Goal: Task Accomplishment & Management: Manage account settings

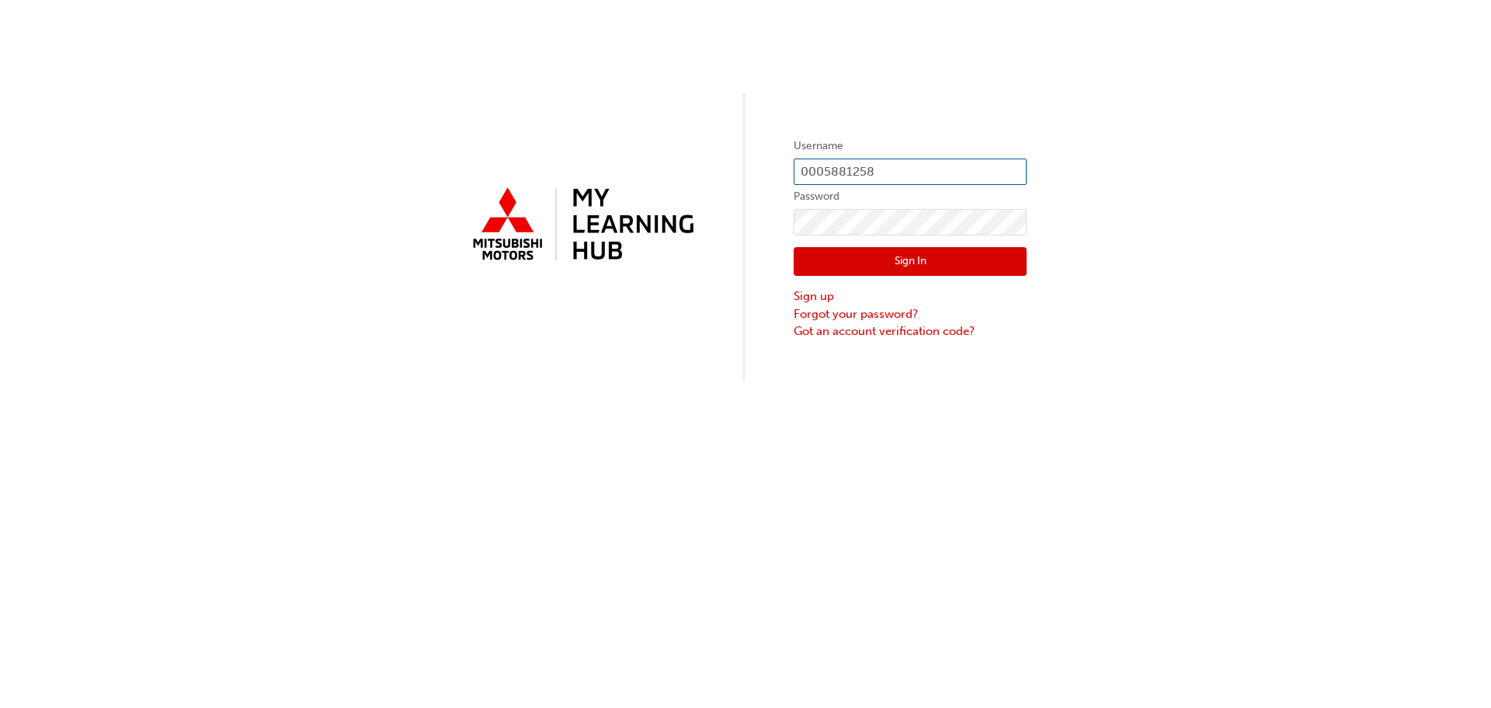
click at [912, 160] on input "0005881258" at bounding box center [910, 171] width 233 height 26
click at [1135, 224] on div "Username 0005881258 Password Sign In Sign up Forgot your password? Got an accou…" at bounding box center [745, 190] width 1491 height 381
click at [884, 177] on input "0005881258" at bounding box center [910, 171] width 233 height 26
type input "0"
type input "0005881261"
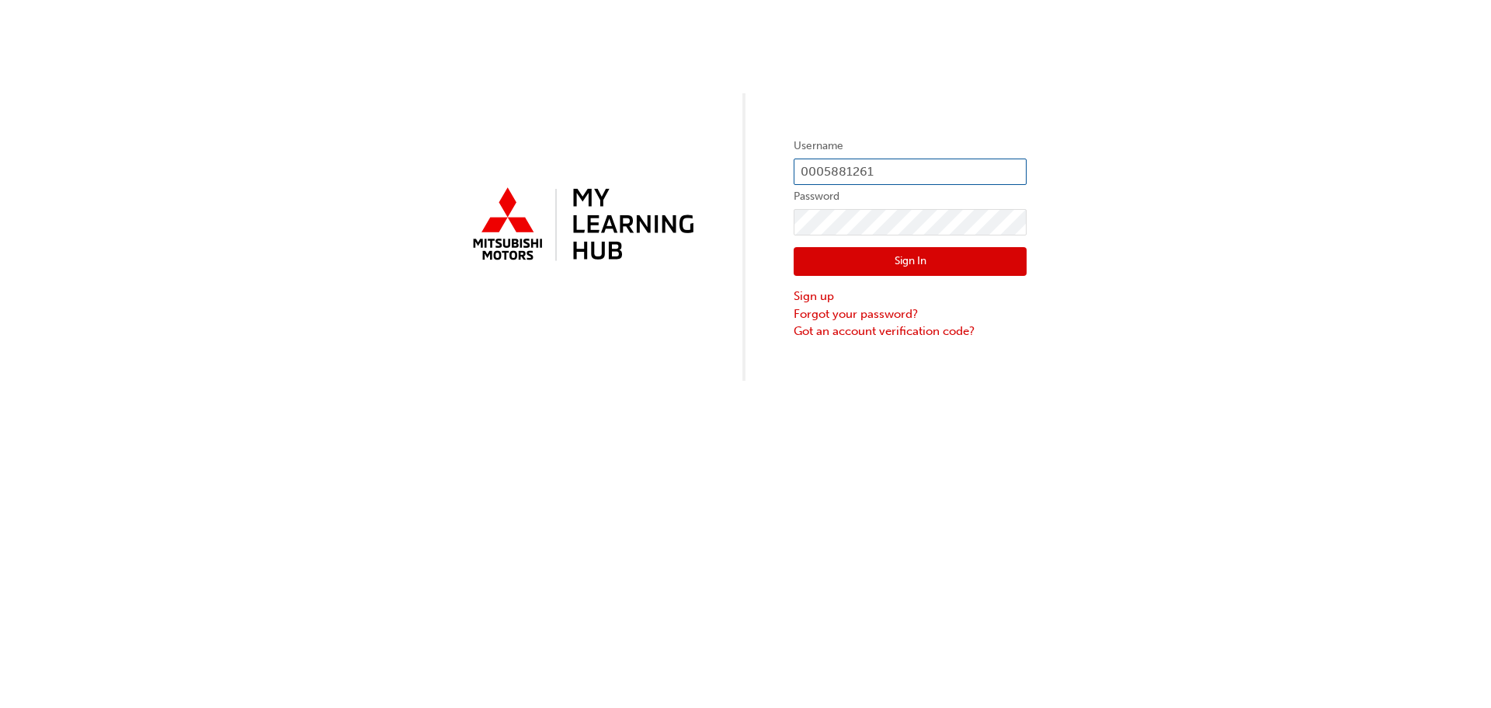
click button "Sign In" at bounding box center [910, 262] width 233 height 30
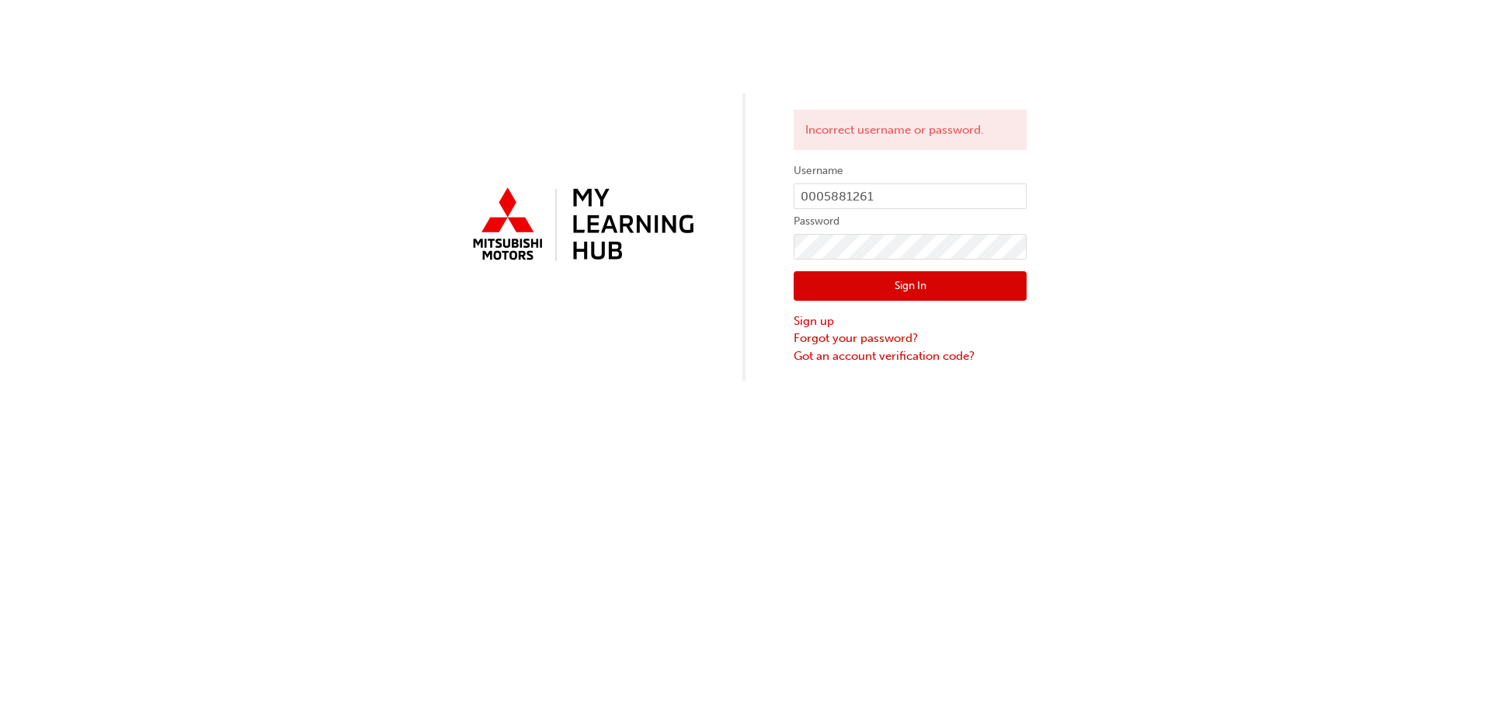
click at [833, 405] on div "Incorrect username or password. Username 0005881261 Password Sign In Sign up Fo…" at bounding box center [745, 354] width 1491 height 708
click at [860, 342] on link "Forgot your password?" at bounding box center [910, 338] width 233 height 18
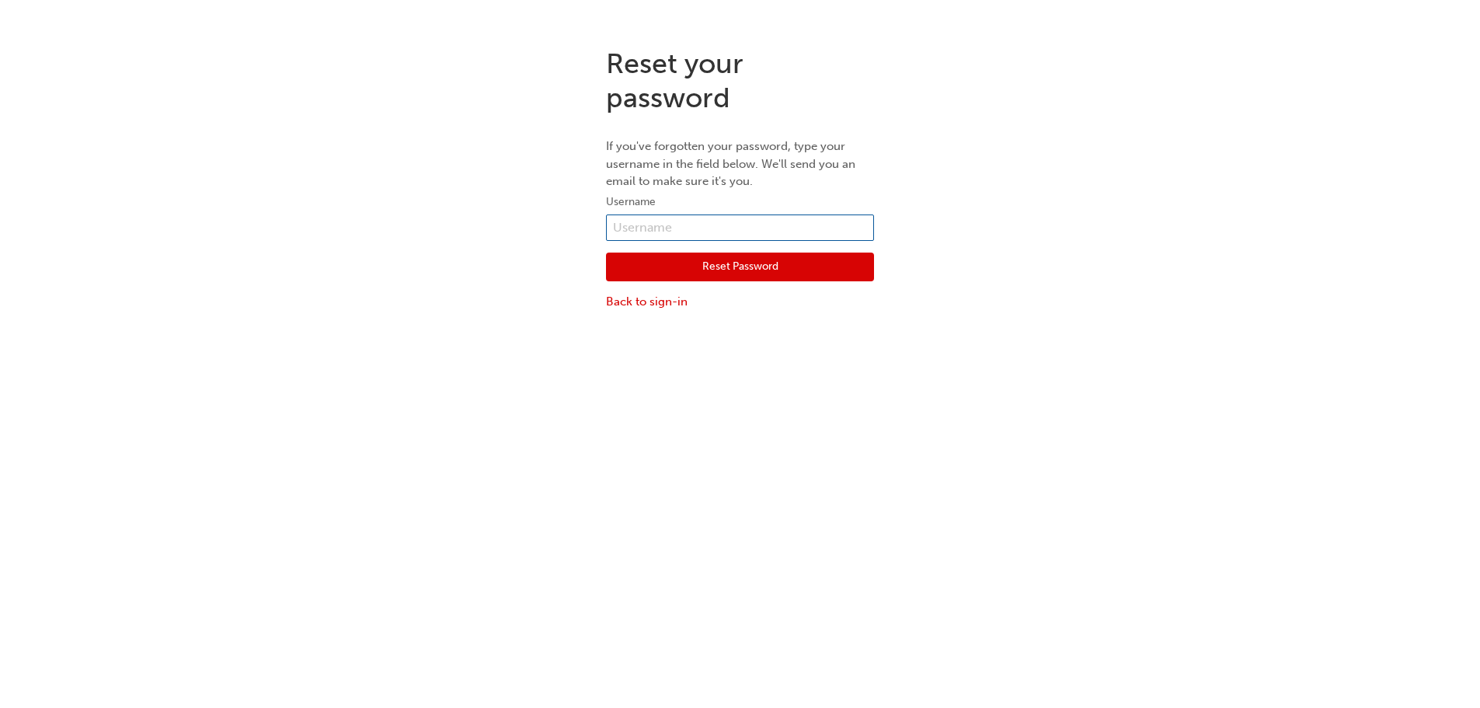
click at [653, 225] on input "text" at bounding box center [740, 227] width 268 height 26
click at [672, 221] on input "text" at bounding box center [740, 227] width 268 height 26
type input "0005881261"
click button "Reset Password" at bounding box center [740, 267] width 268 height 30
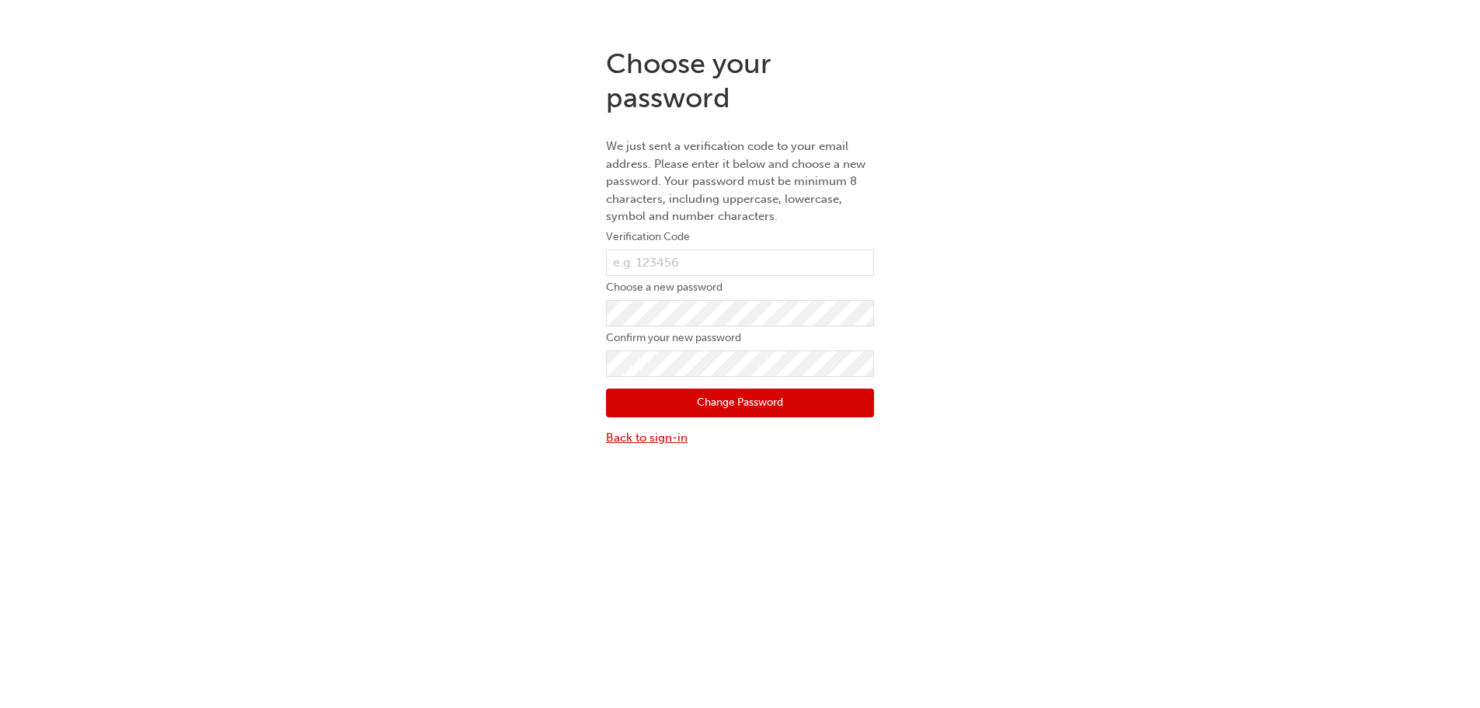
click at [662, 439] on link "Back to sign-in" at bounding box center [740, 438] width 268 height 18
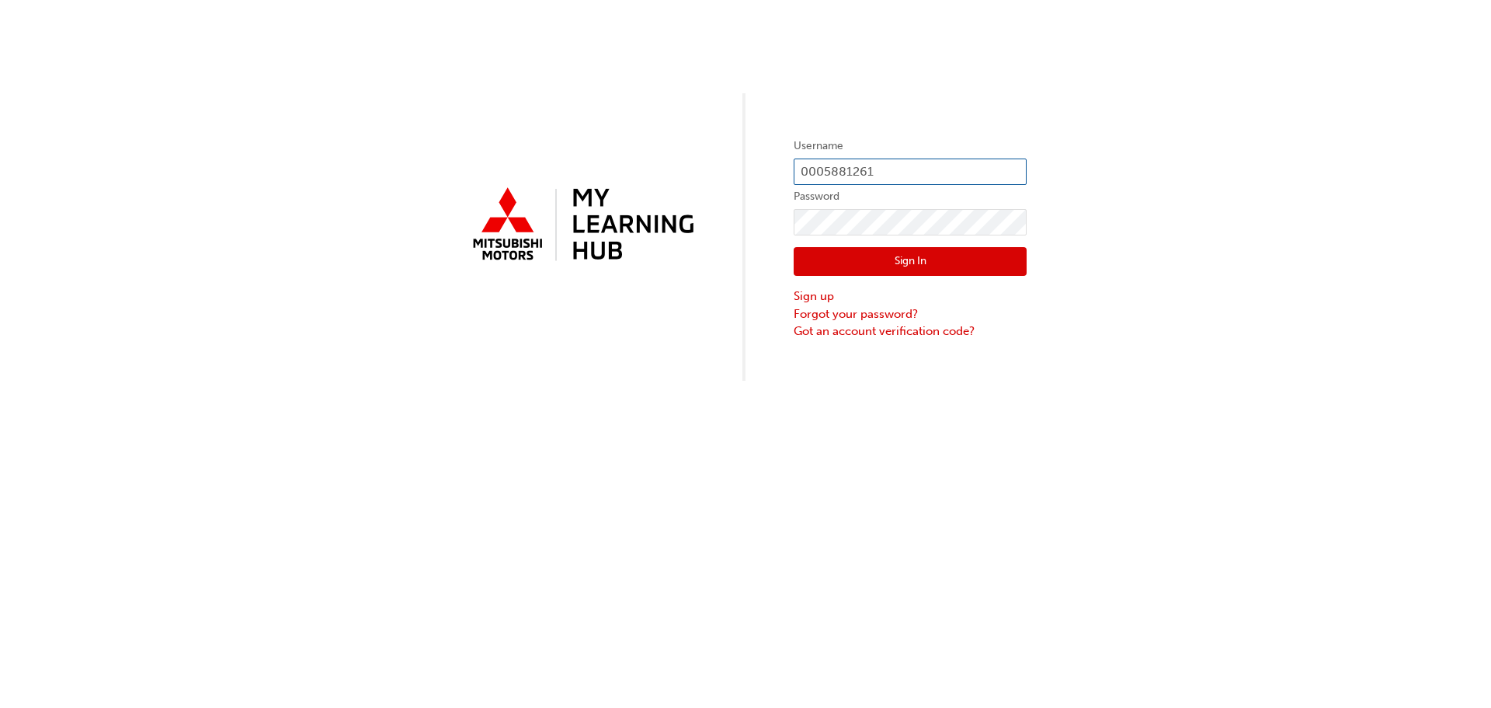
click at [899, 171] on input "0005881261" at bounding box center [910, 171] width 233 height 26
click at [1232, 350] on div "Username 0005881261 Password Sign In Sign up Forgot your password? Got an accou…" at bounding box center [745, 190] width 1491 height 381
click at [903, 174] on input "0005881261" at bounding box center [910, 171] width 233 height 26
click at [905, 130] on div "Username 0005881261 Password Sign In Sign up Forgot your password? Got an accou…" at bounding box center [745, 190] width 1491 height 381
drag, startPoint x: 913, startPoint y: 173, endPoint x: 617, endPoint y: 188, distance: 297.1
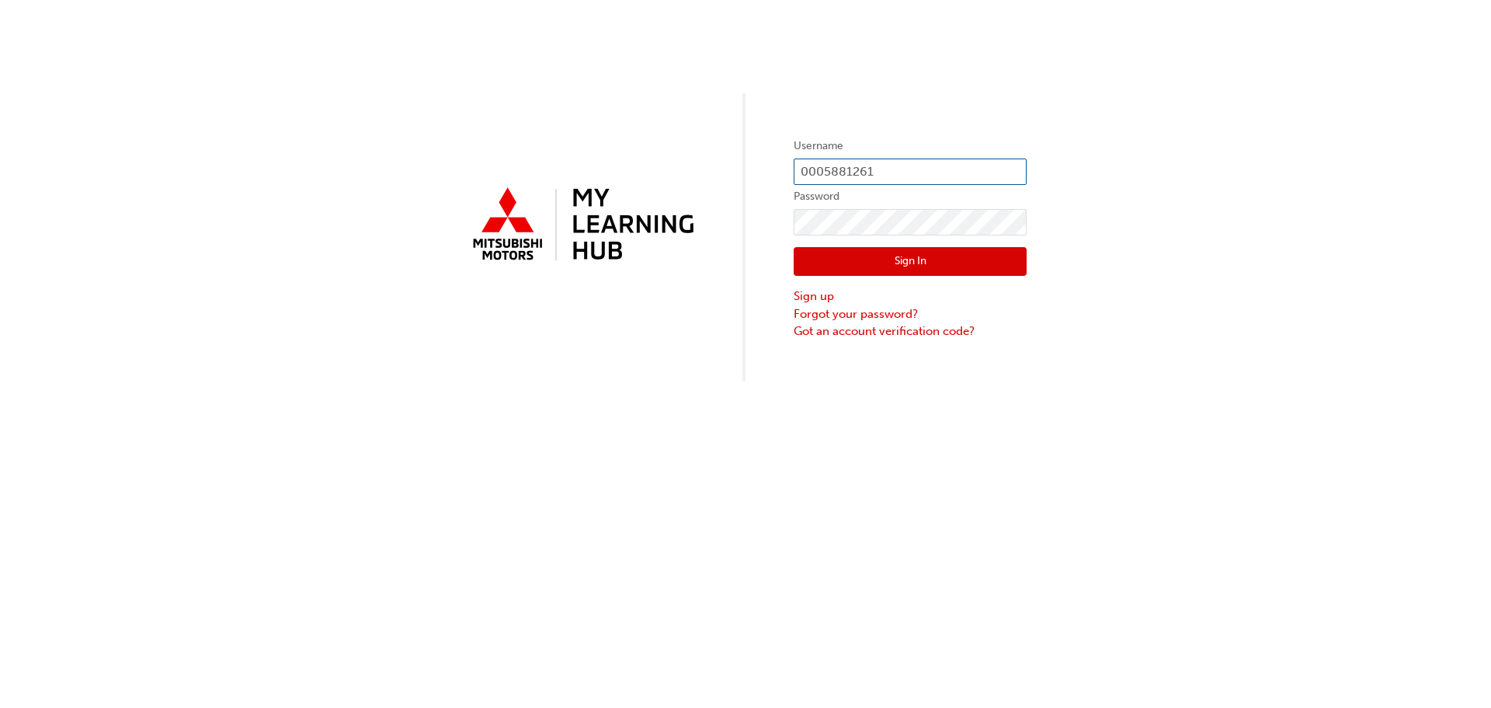
click at [617, 188] on div "Username 0005881261 Password Sign In Sign up Forgot your password? Got an accou…" at bounding box center [745, 190] width 1491 height 381
click at [847, 250] on button "Sign In" at bounding box center [910, 262] width 233 height 30
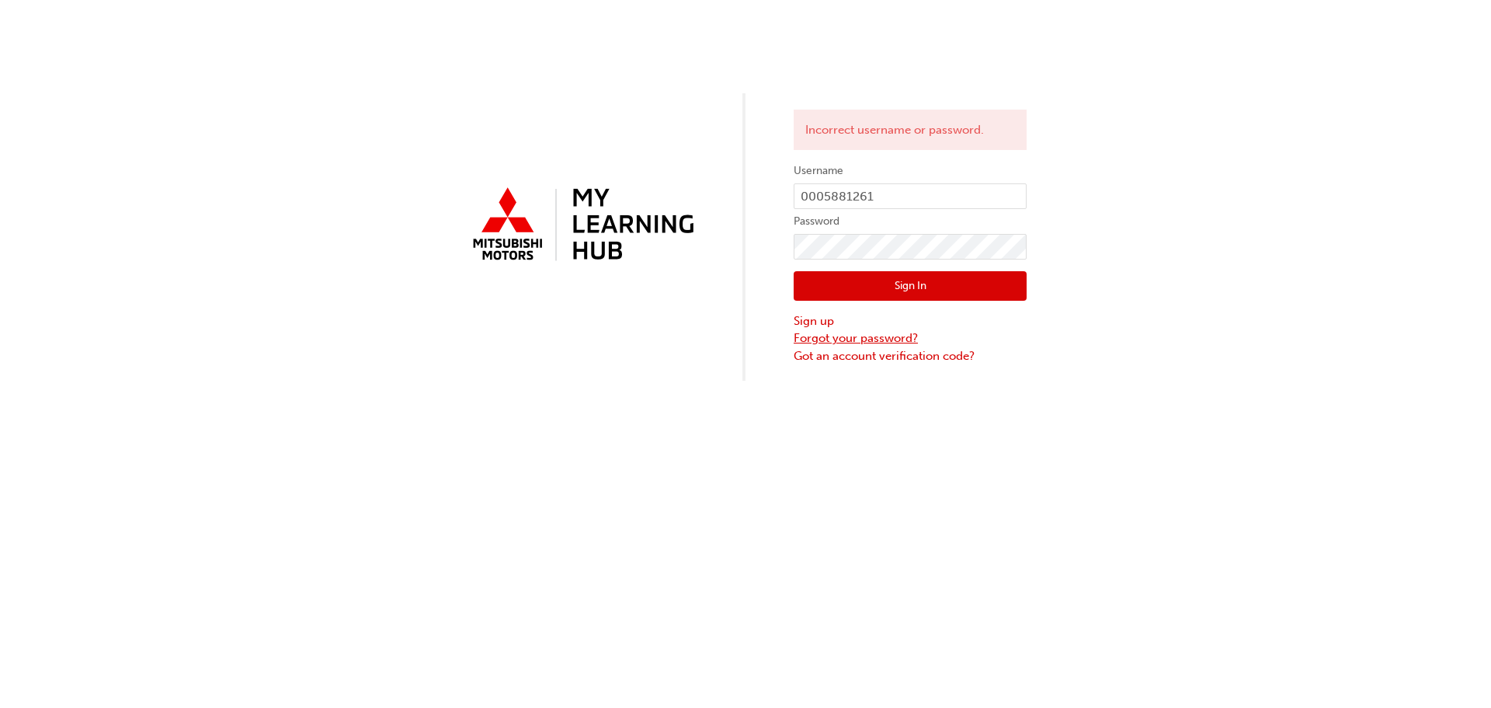
click at [851, 335] on link "Forgot your password?" at bounding box center [910, 338] width 233 height 18
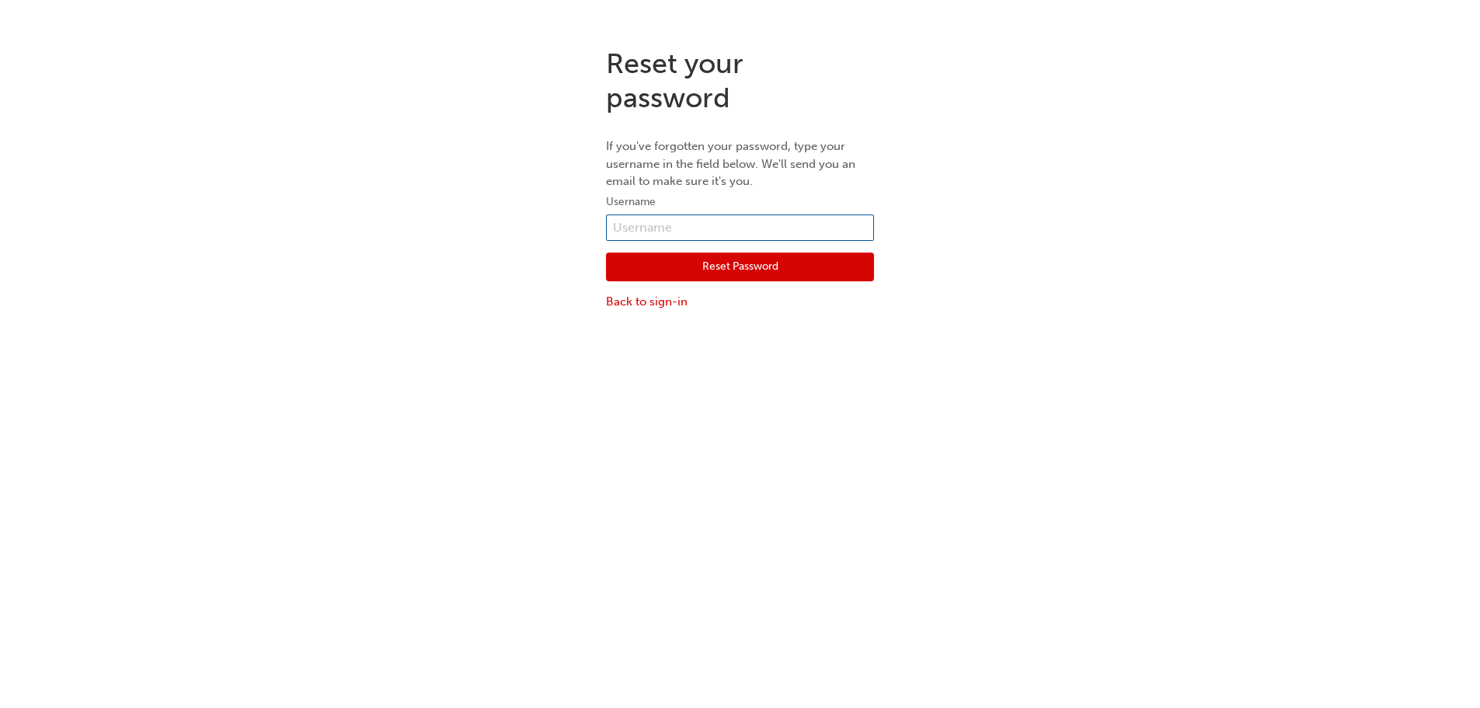
click at [701, 230] on input "text" at bounding box center [740, 227] width 268 height 26
click at [694, 224] on input "text" at bounding box center [740, 227] width 268 height 26
type input "0005881261"
click at [722, 253] on button "Reset Password" at bounding box center [740, 267] width 268 height 30
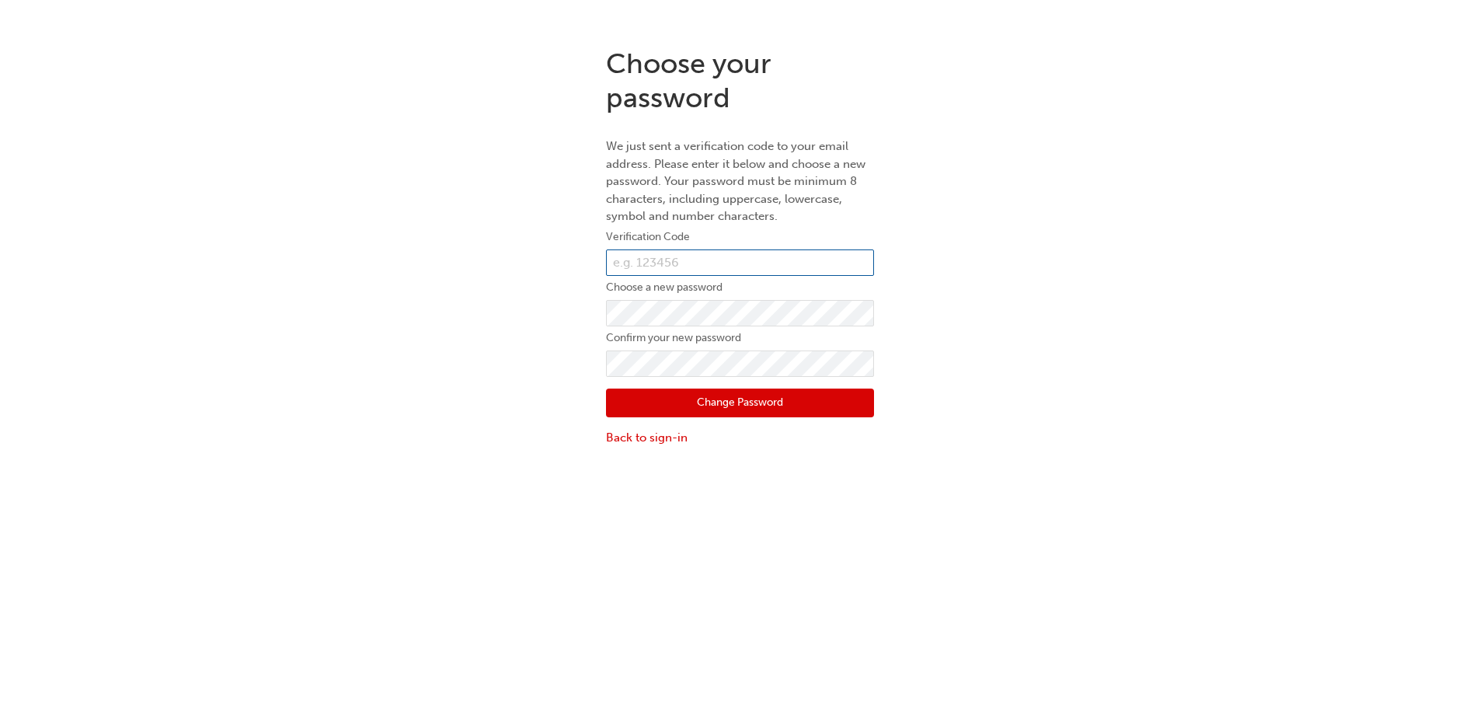
click at [702, 263] on input "text" at bounding box center [740, 262] width 268 height 26
type input "644039"
click at [651, 405] on button "Change Password" at bounding box center [740, 403] width 268 height 30
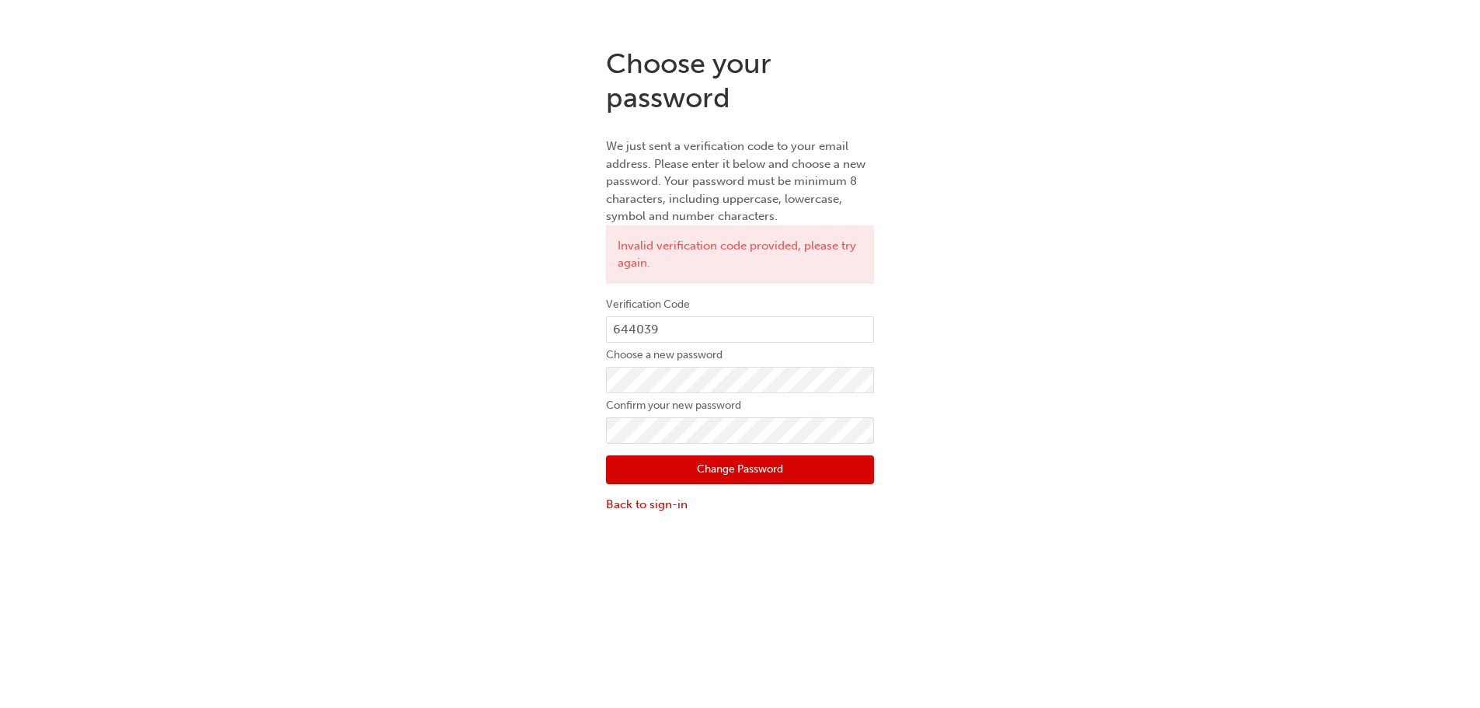
click at [610, 522] on div "Choose your password We just sent a verification code to your email address. Pl…" at bounding box center [739, 280] width 291 height 490
click at [629, 513] on link "Back to sign-in" at bounding box center [740, 505] width 268 height 18
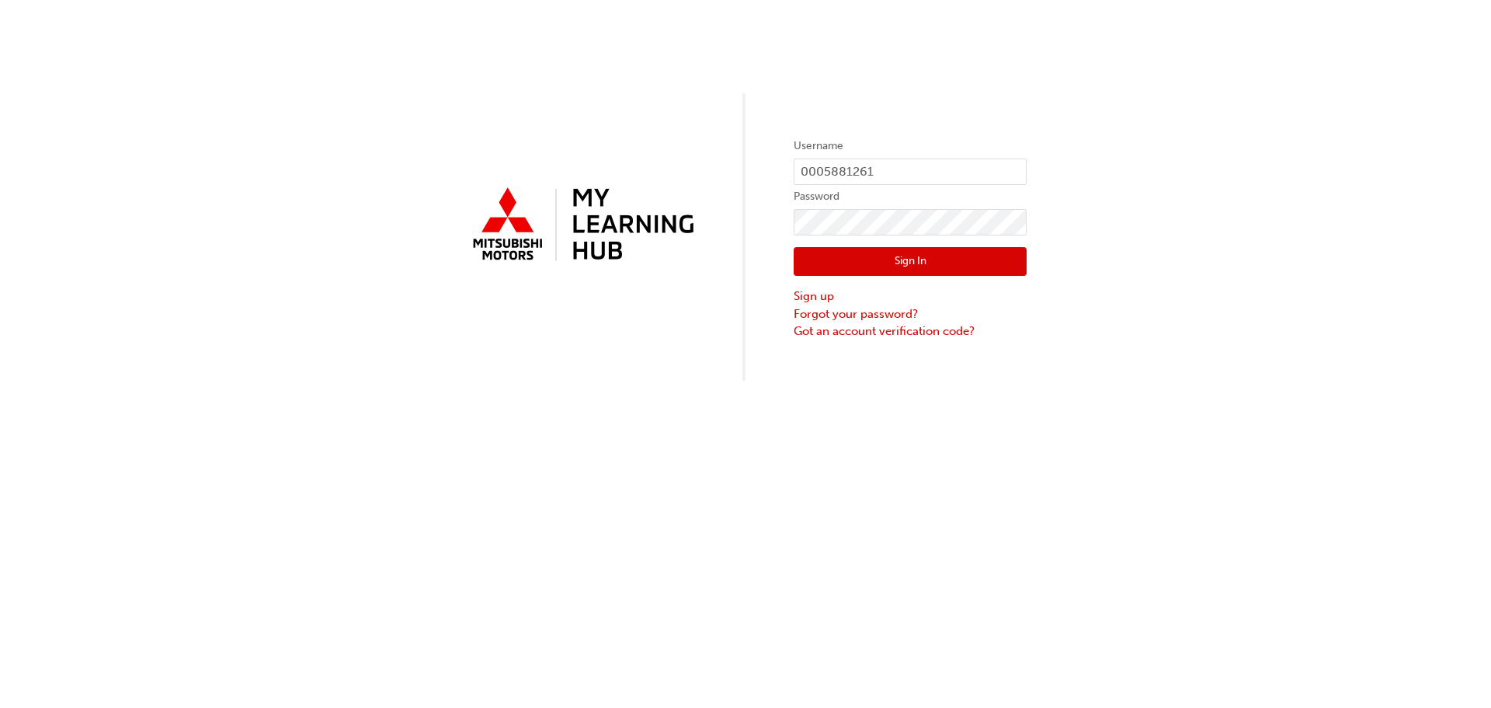
click at [840, 254] on button "Sign In" at bounding box center [910, 262] width 233 height 30
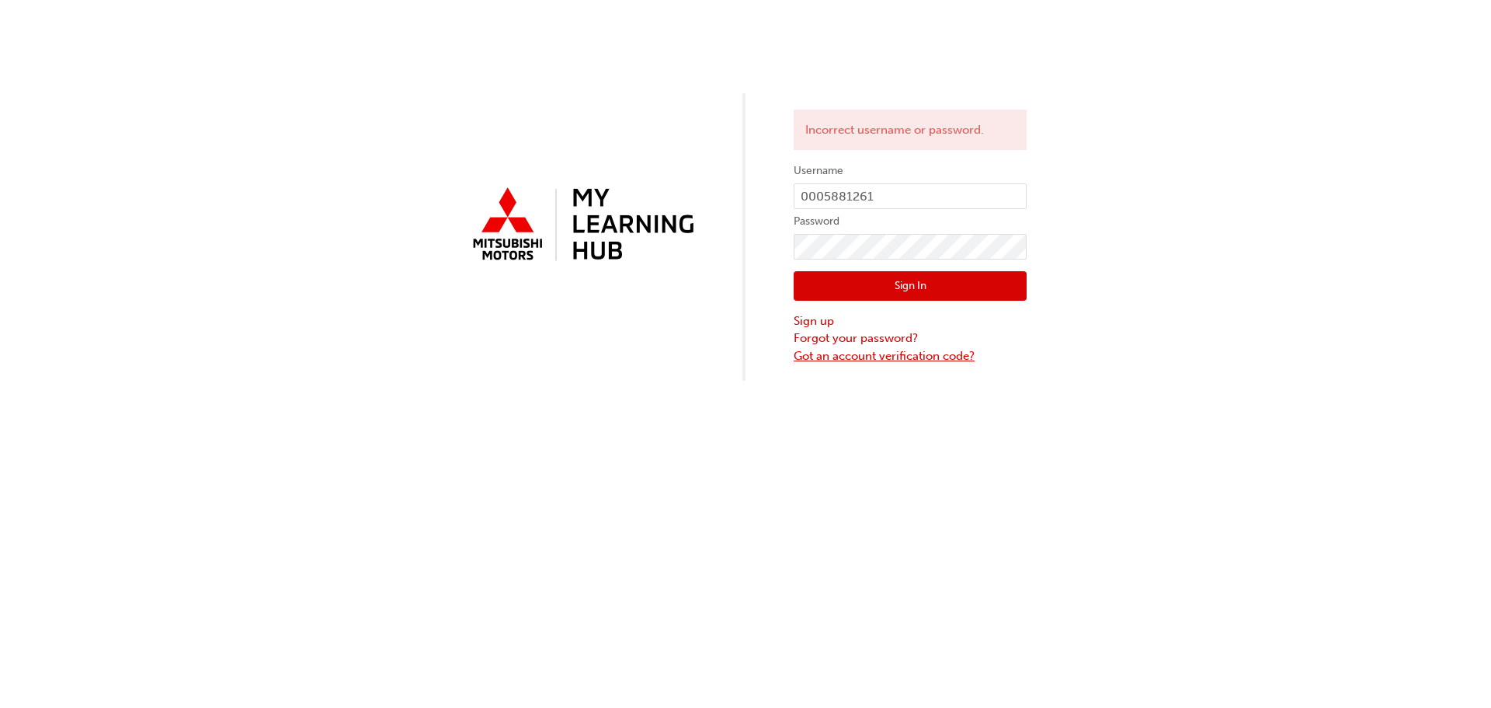
click at [878, 358] on link "Got an account verification code?" at bounding box center [910, 356] width 233 height 18
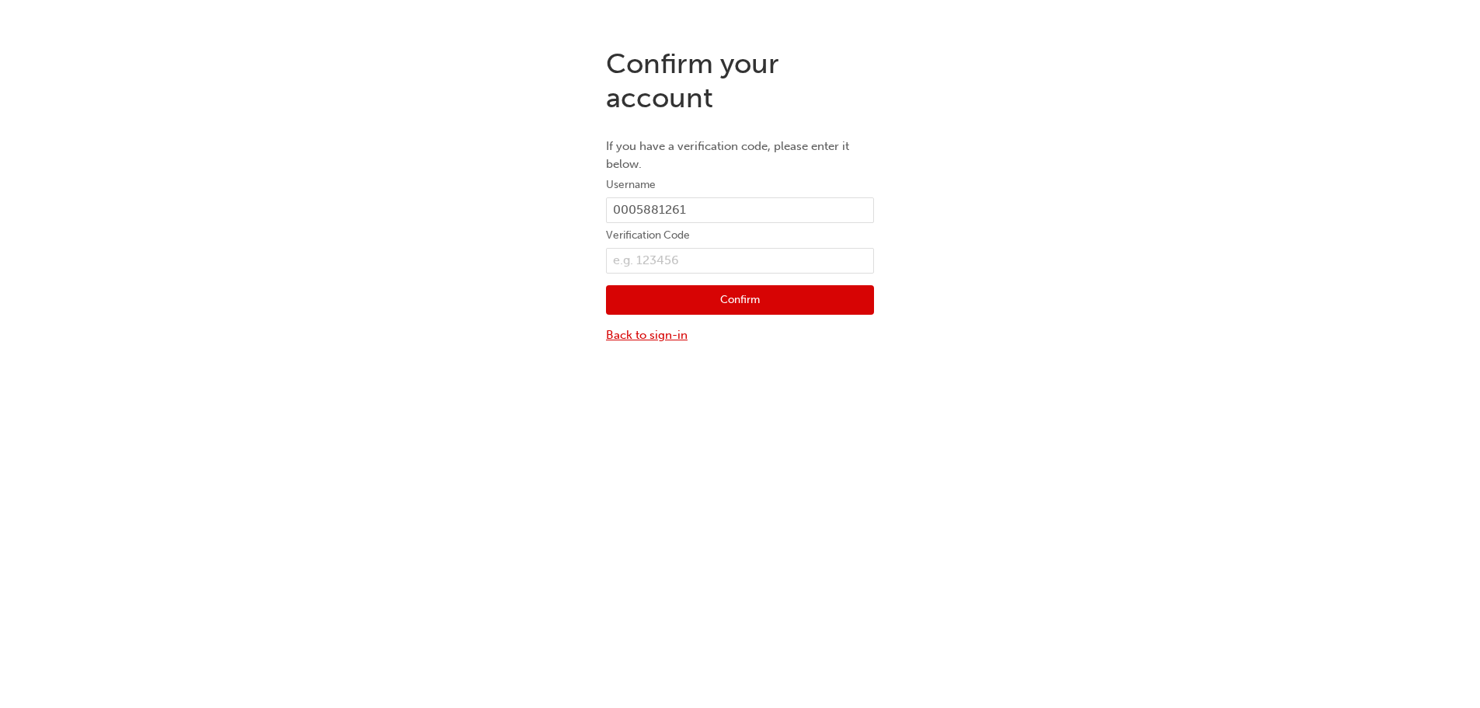
click at [652, 335] on link "Back to sign-in" at bounding box center [740, 335] width 268 height 18
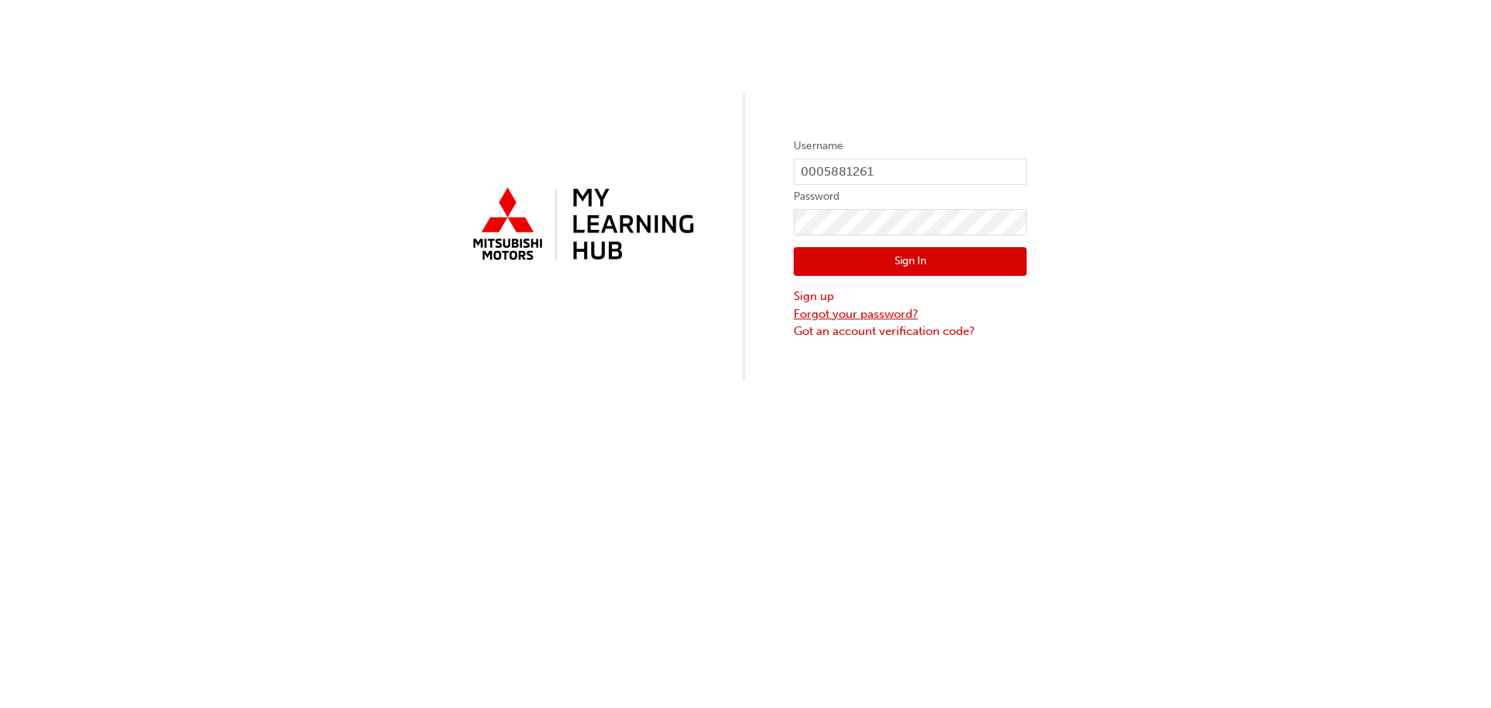
click at [875, 315] on link "Forgot your password?" at bounding box center [910, 314] width 233 height 18
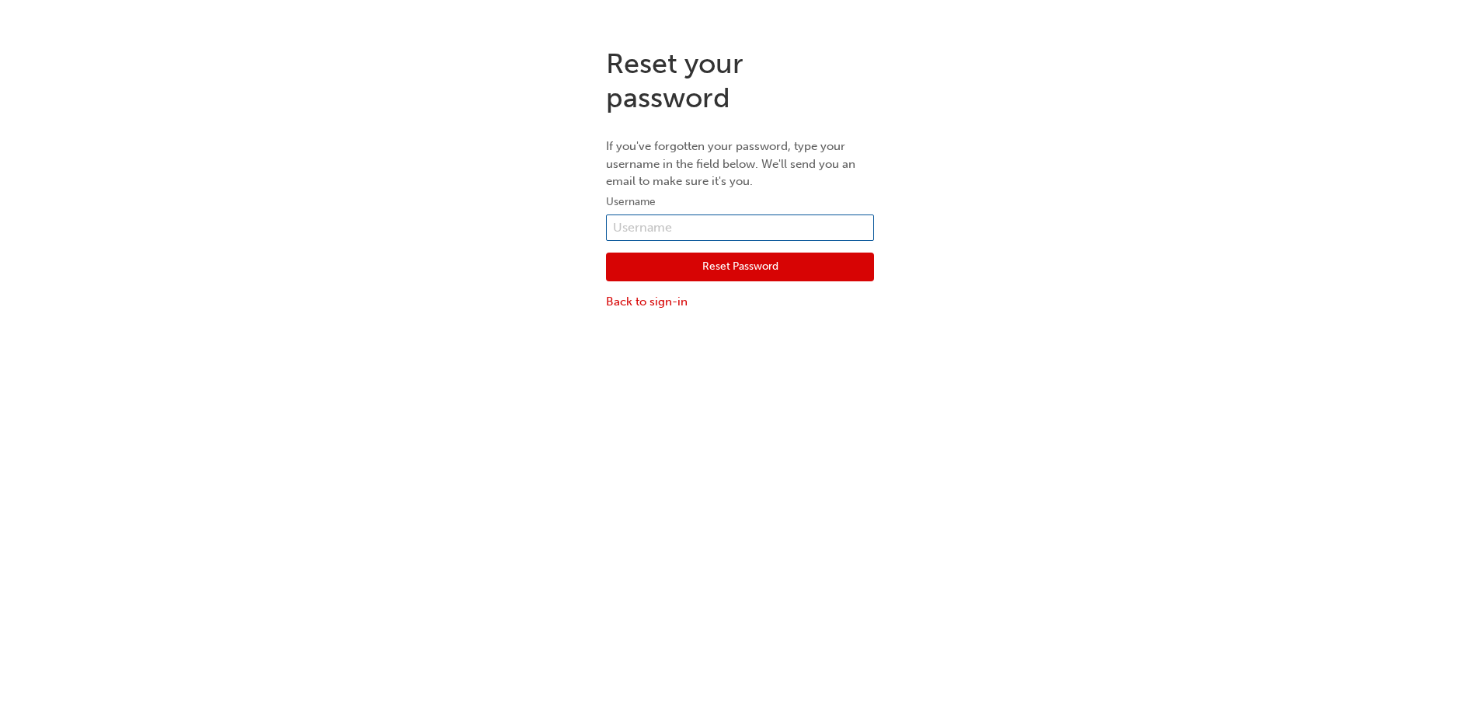
click at [690, 228] on input "text" at bounding box center [740, 227] width 268 height 26
click at [695, 223] on input "text" at bounding box center [740, 227] width 268 height 26
type input "0005881261"
click at [736, 272] on button "Reset Password" at bounding box center [740, 267] width 268 height 30
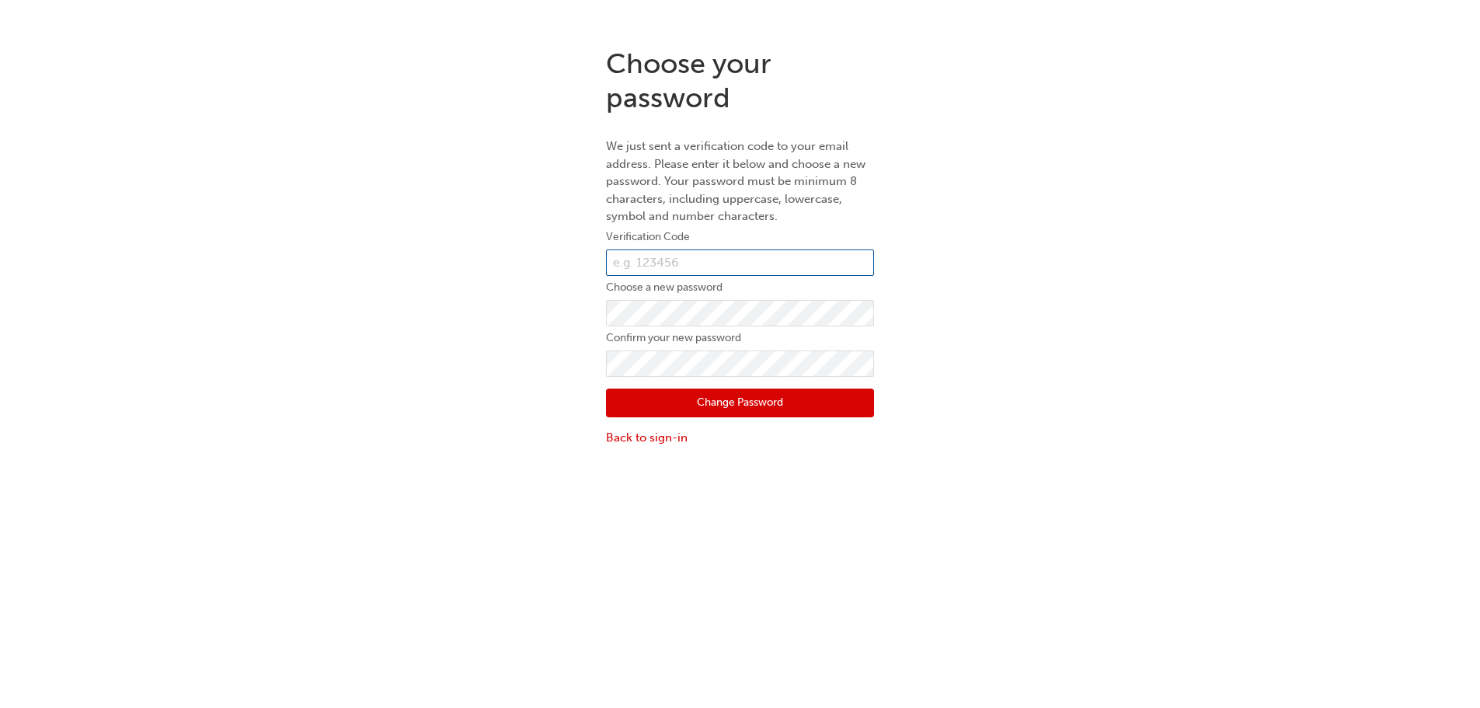
click at [690, 265] on input "text" at bounding box center [740, 262] width 268 height 26
type input "427388"
click at [663, 399] on button "Change Password" at bounding box center [740, 403] width 268 height 30
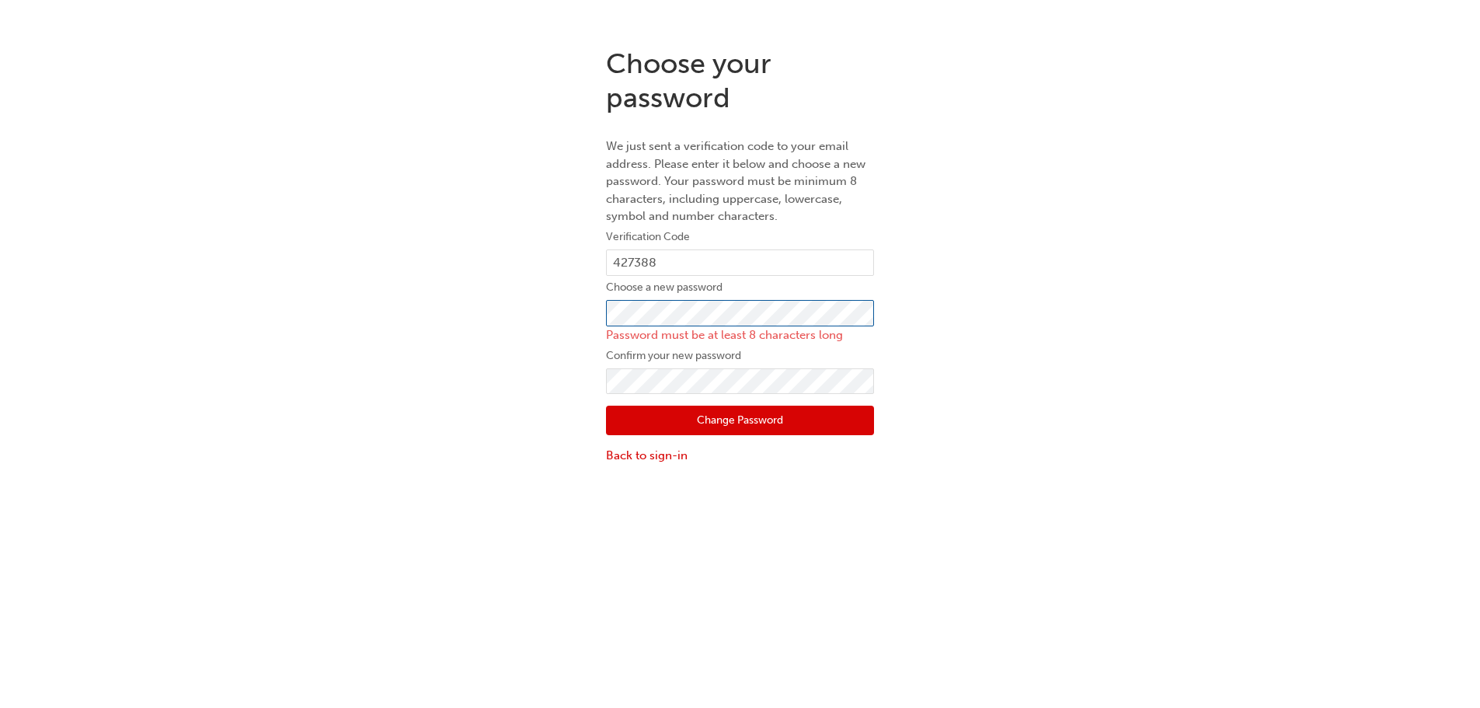
click at [550, 321] on div "Choose your password We just sent a verification code to your email address. Pl…" at bounding box center [740, 255] width 1480 height 440
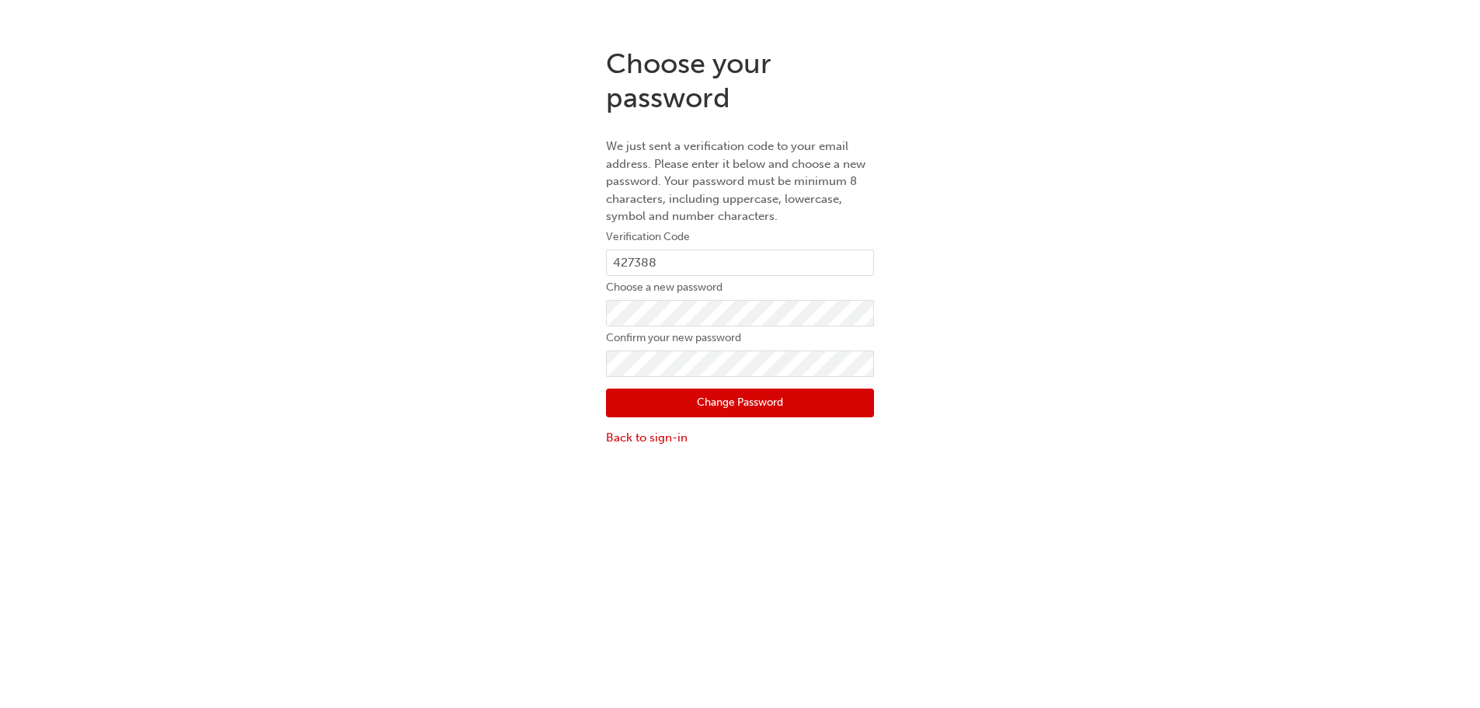
click at [663, 402] on button "Change Password" at bounding box center [740, 403] width 268 height 30
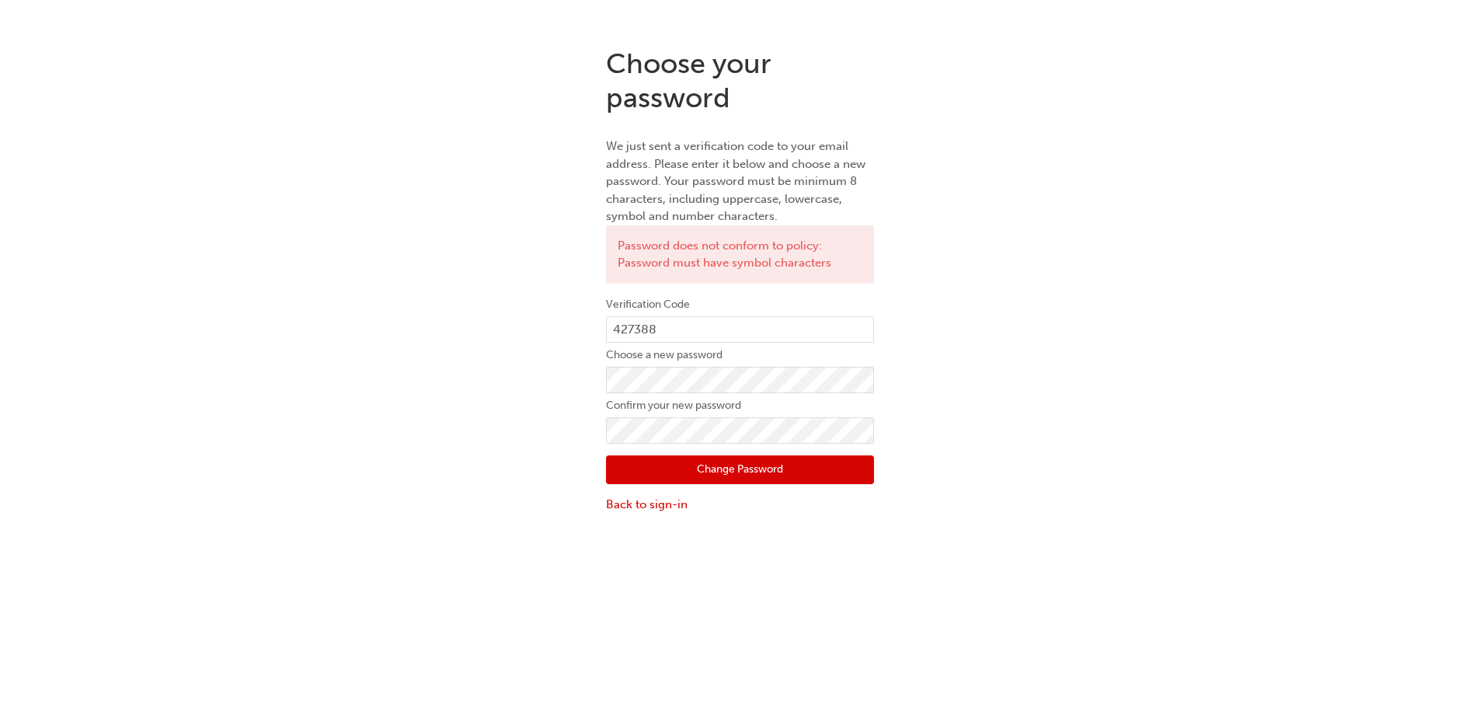
click at [769, 464] on button "Change Password" at bounding box center [740, 470] width 268 height 30
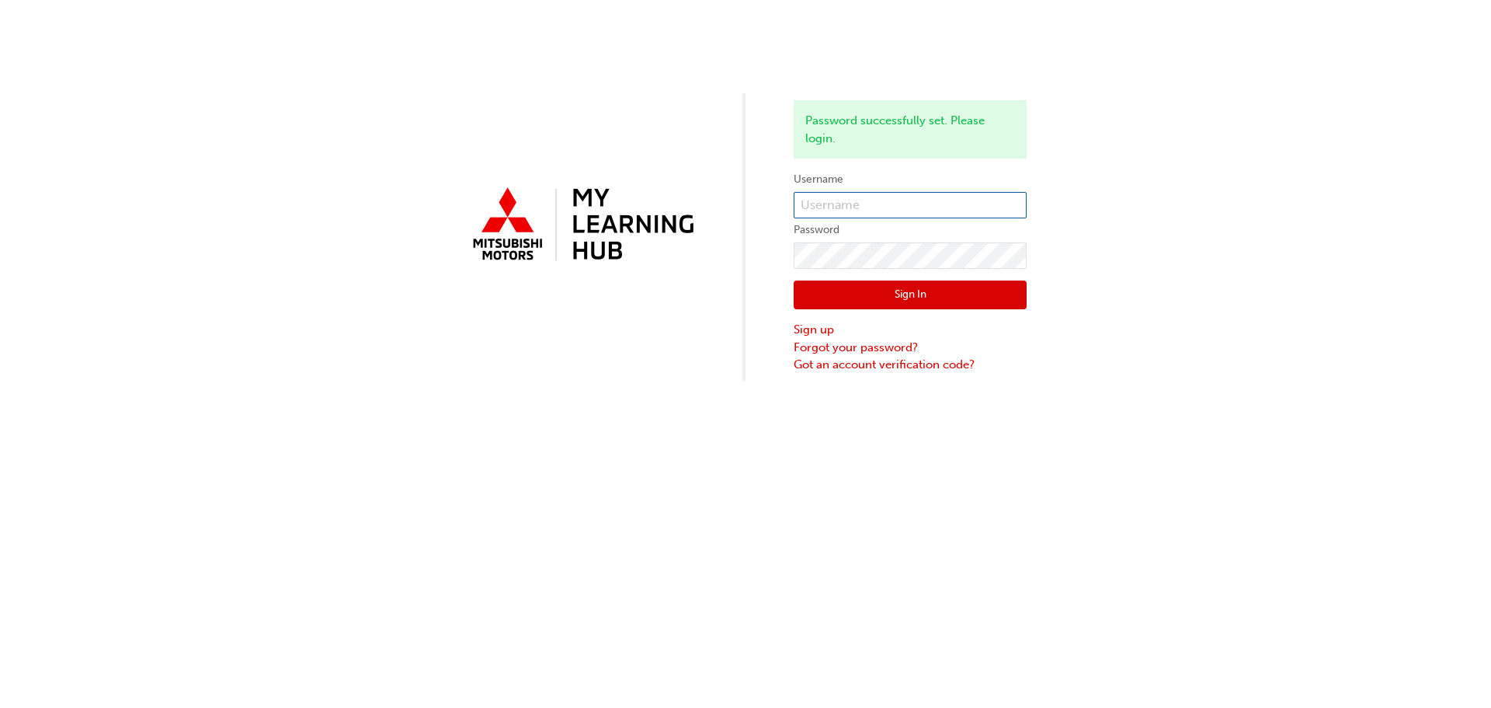
type input "0005881258"
click at [961, 290] on button "Sign In" at bounding box center [910, 295] width 233 height 30
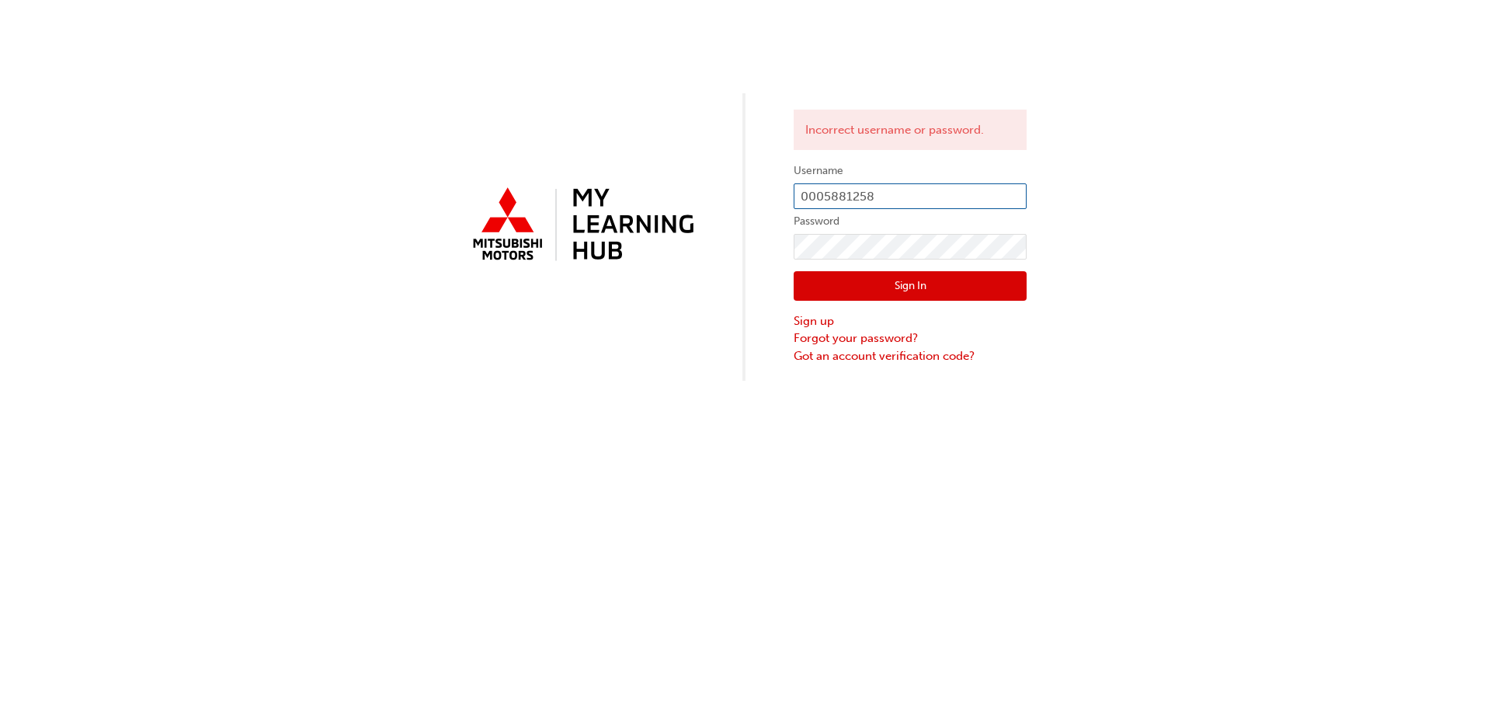
click at [922, 193] on input "0005881258" at bounding box center [910, 196] width 233 height 26
type input "0"
type input "0005881261"
click at [840, 290] on button "Sign In" at bounding box center [910, 286] width 233 height 30
